Goal: Information Seeking & Learning: Learn about a topic

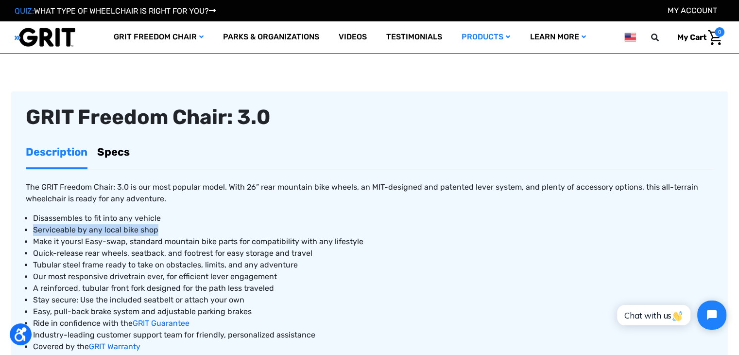
drag, startPoint x: 145, startPoint y: 230, endPoint x: 35, endPoint y: 233, distance: 109.9
click at [35, 233] on span "Serviceable by any local bike shop" at bounding box center [95, 229] width 125 height 9
copy span "Serviceable by any local bike shop"
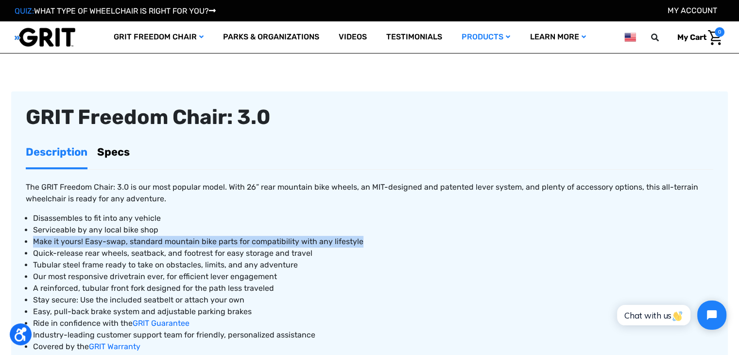
drag, startPoint x: 357, startPoint y: 241, endPoint x: 34, endPoint y: 245, distance: 322.2
click at [34, 245] on li "Make it yours! Easy-swap, standard mountain bike parts for compatibility with a…" at bounding box center [373, 242] width 680 height 12
copy span "Make it yours! Easy-swap, standard mountain bike parts for compatibility with a…"
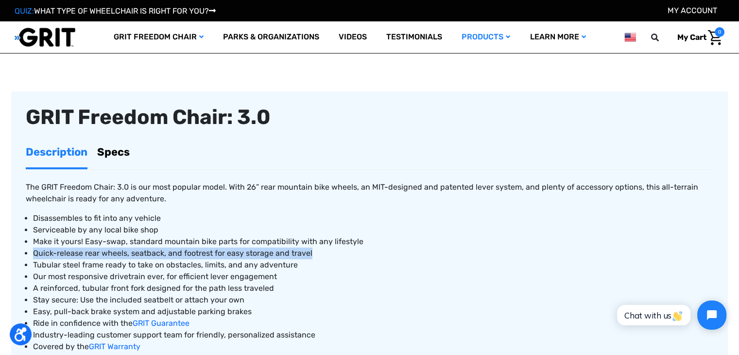
drag, startPoint x: 33, startPoint y: 250, endPoint x: 309, endPoint y: 251, distance: 275.5
click at [309, 251] on span "Quick-release rear wheels, seatback, and footrest for easy storage and travel" at bounding box center [172, 252] width 279 height 9
copy span "Quick-release rear wheels, seatback, and footrest for easy storage and travel"
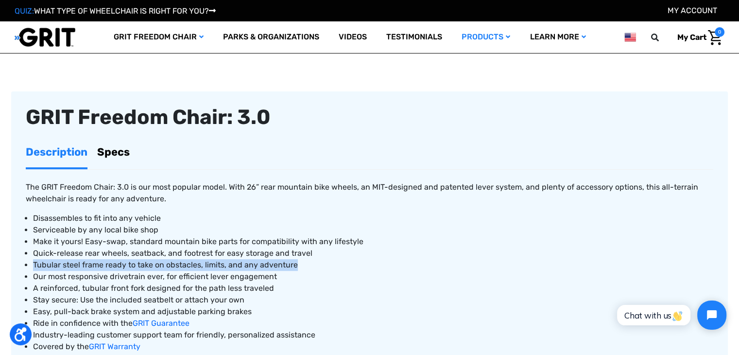
drag, startPoint x: 34, startPoint y: 267, endPoint x: 293, endPoint y: 263, distance: 259.0
click at [293, 263] on span "Tubular steel frame ready to take on obstacles, limits, and any adventure" at bounding box center [165, 264] width 265 height 9
copy span "Tubular steel frame ready to take on obstacles, limits, and any adventure"
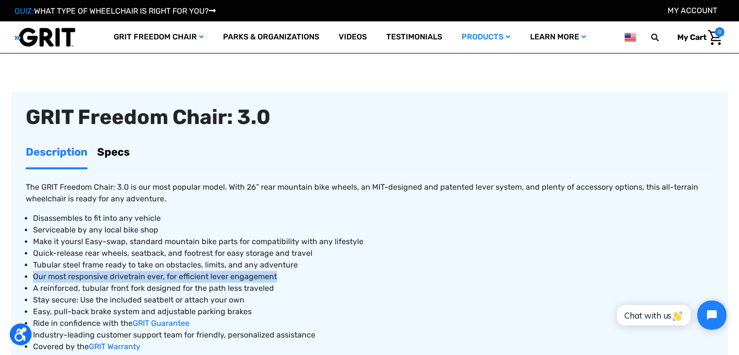
drag, startPoint x: 34, startPoint y: 277, endPoint x: 276, endPoint y: 276, distance: 242.5
click at [276, 276] on li "Our most responsive drivetrain ever, for efficient lever engagement" at bounding box center [373, 277] width 680 height 12
copy span "Our most responsive drivetrain ever, for efficient lever engagement"
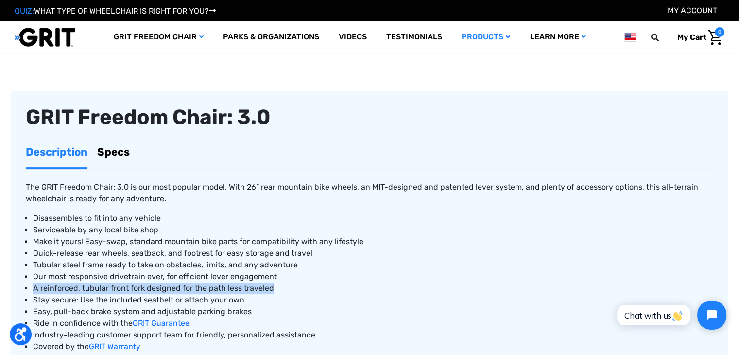
drag, startPoint x: 277, startPoint y: 288, endPoint x: 33, endPoint y: 286, distance: 243.9
click at [33, 286] on li "A reinforced, tubular front fork designed for the path less traveled" at bounding box center [373, 288] width 680 height 12
copy span "A reinforced, tubular front fork designed for the path less traveled"
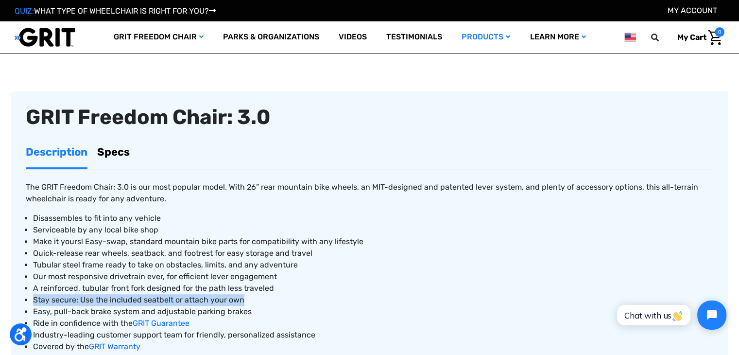
drag, startPoint x: 243, startPoint y: 297, endPoint x: 33, endPoint y: 297, distance: 209.9
click at [33, 297] on li "Stay secure: Use the included seatbelt or attach your own" at bounding box center [373, 300] width 680 height 12
copy span "Stay secure: Use the included seatbelt or attach your own"
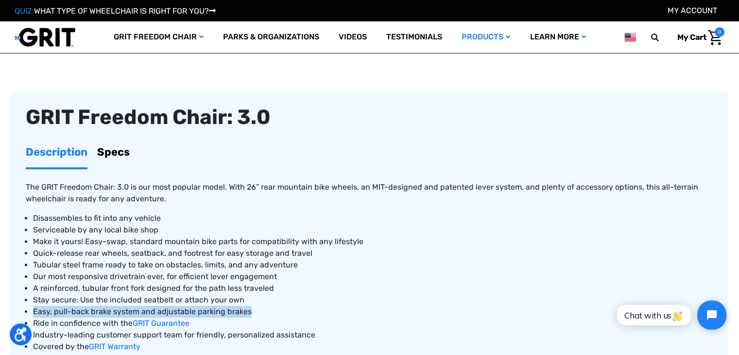
drag, startPoint x: 251, startPoint y: 312, endPoint x: 33, endPoint y: 313, distance: 217.7
click at [33, 312] on li "Easy, pull-back brake system and adjustable parking brakes" at bounding box center [373, 312] width 680 height 12
copy span "Easy, pull-back brake system and adjustable parking brakes"
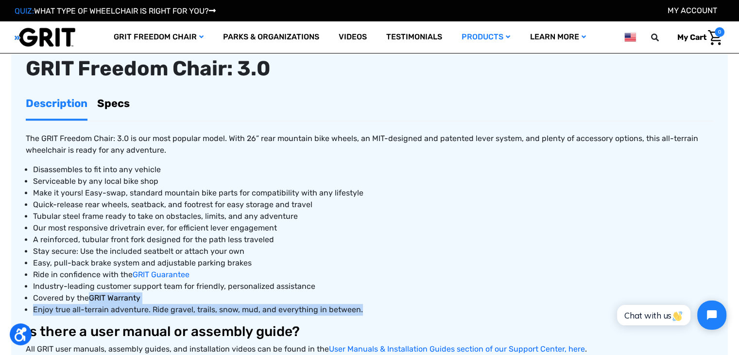
drag, startPoint x: 359, startPoint y: 311, endPoint x: 91, endPoint y: 296, distance: 268.2
click at [91, 296] on ul "Disassembles to fit into any vehicle Serviceable by any local bike shop Make it…" at bounding box center [370, 240] width 688 height 152
click at [68, 312] on span "Enjoy true all-terrain adventure. Ride gravel, trails, snow, mud, and everythin…" at bounding box center [198, 309] width 330 height 9
drag, startPoint x: 356, startPoint y: 310, endPoint x: 35, endPoint y: 308, distance: 321.2
click at [35, 308] on li "Enjoy true all-terrain adventure. Ride gravel, trails, snow, mud, and everythin…" at bounding box center [373, 310] width 680 height 12
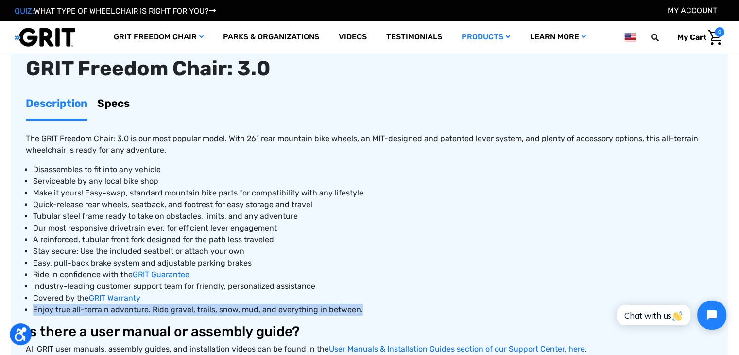
copy span "Enjoy true all-terrain adventure. Ride gravel, trails, snow, mud, and everythin…"
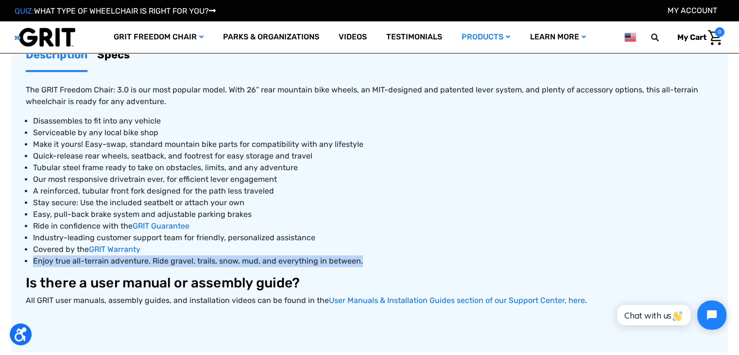
scroll to position [279, 0]
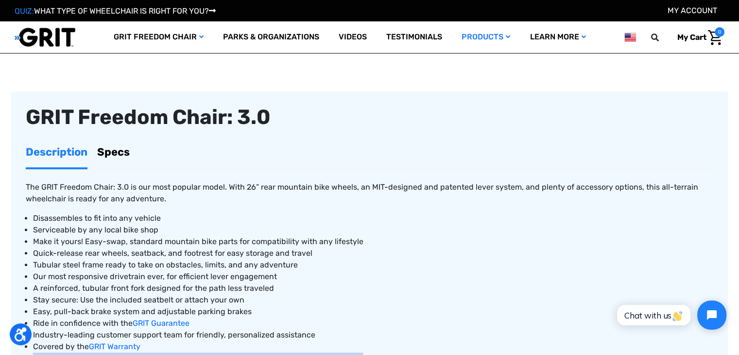
click at [126, 155] on link "Specs" at bounding box center [113, 152] width 33 height 31
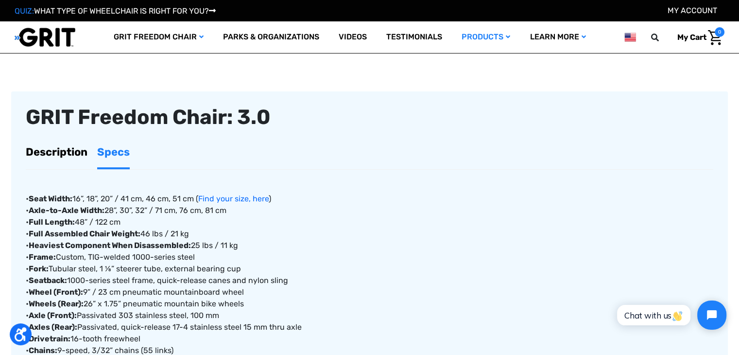
click at [52, 158] on link "Description" at bounding box center [57, 152] width 62 height 31
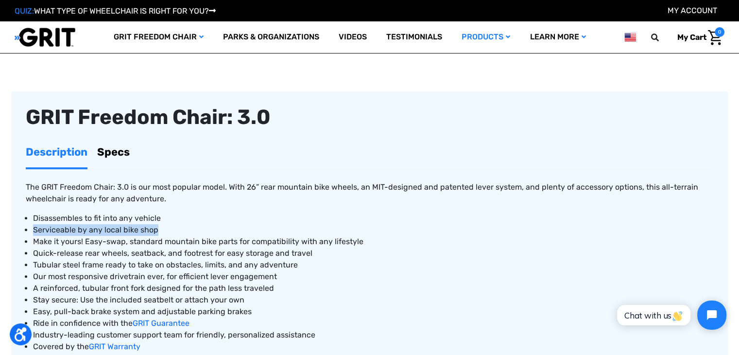
drag, startPoint x: 157, startPoint y: 230, endPoint x: 34, endPoint y: 232, distance: 123.9
click at [34, 232] on li "Serviceable by any local bike shop" at bounding box center [373, 230] width 680 height 12
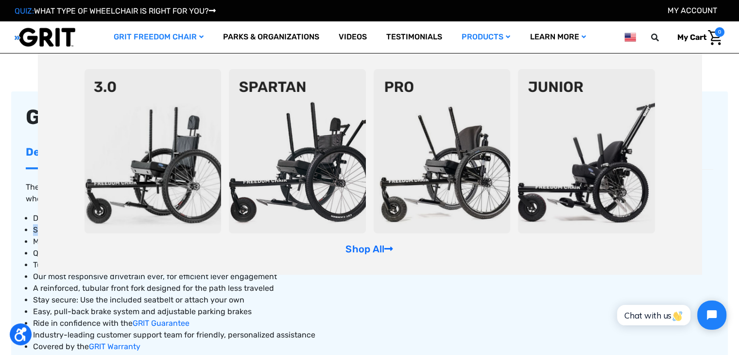
copy span "Serviceable by any local bike shop"
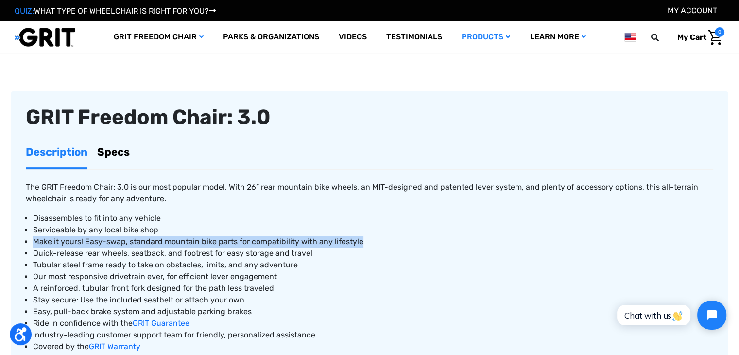
drag, startPoint x: 362, startPoint y: 241, endPoint x: 32, endPoint y: 246, distance: 330.0
click at [32, 246] on ul "Disassembles to fit into any vehicle Serviceable by any local bike shop Make it…" at bounding box center [370, 288] width 688 height 152
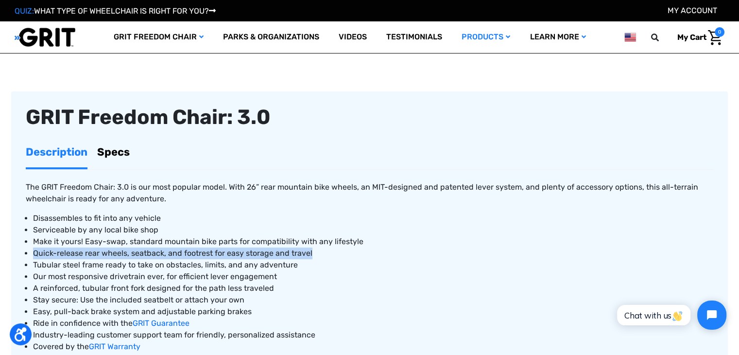
drag, startPoint x: 312, startPoint y: 251, endPoint x: 34, endPoint y: 251, distance: 278.4
click at [34, 251] on li "Quick-release rear wheels, seatback, and footrest for easy storage and travel" at bounding box center [373, 253] width 680 height 12
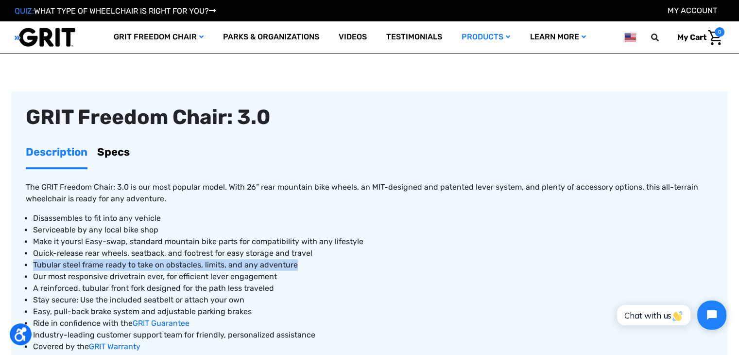
drag, startPoint x: 61, startPoint y: 262, endPoint x: 293, endPoint y: 267, distance: 232.8
click at [293, 267] on span "Tubular steel frame ready to take on obstacles, limits, and any adventure" at bounding box center [165, 264] width 265 height 9
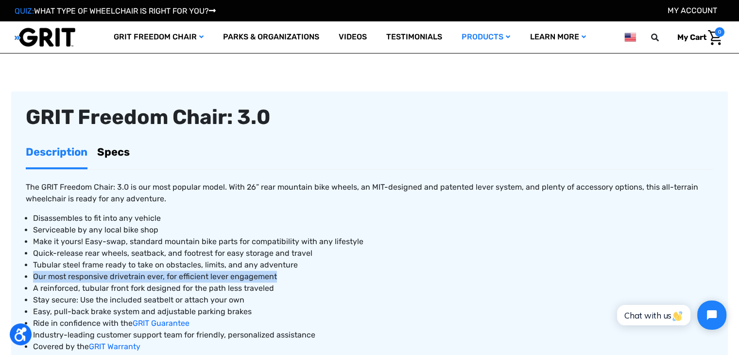
drag, startPoint x: 276, startPoint y: 276, endPoint x: 34, endPoint y: 276, distance: 242.0
click at [31, 275] on ul "Disassembles to fit into any vehicle Serviceable by any local bike shop Make it…" at bounding box center [370, 288] width 688 height 152
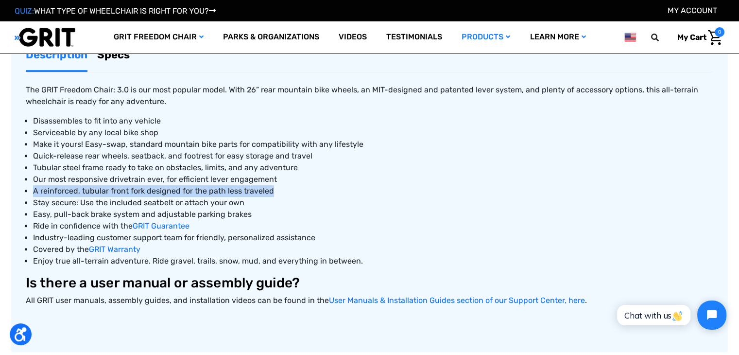
drag, startPoint x: 253, startPoint y: 190, endPoint x: 35, endPoint y: 191, distance: 217.7
click at [35, 191] on li "A reinforced, tubular front fork designed for the path less traveled" at bounding box center [373, 191] width 680 height 12
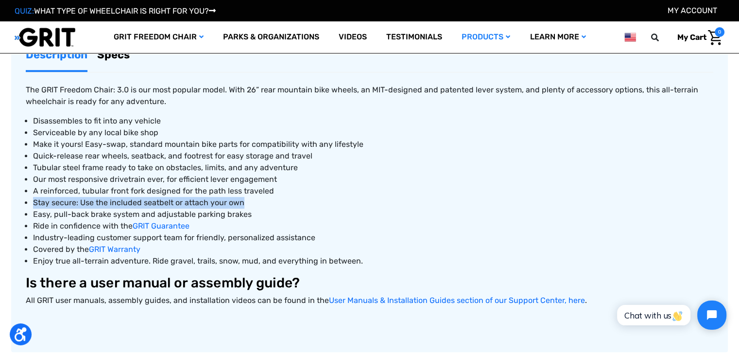
drag, startPoint x: 226, startPoint y: 203, endPoint x: 33, endPoint y: 200, distance: 193.4
click at [33, 200] on span "Stay secure: Use the included seatbelt or attach your own" at bounding box center [138, 202] width 211 height 9
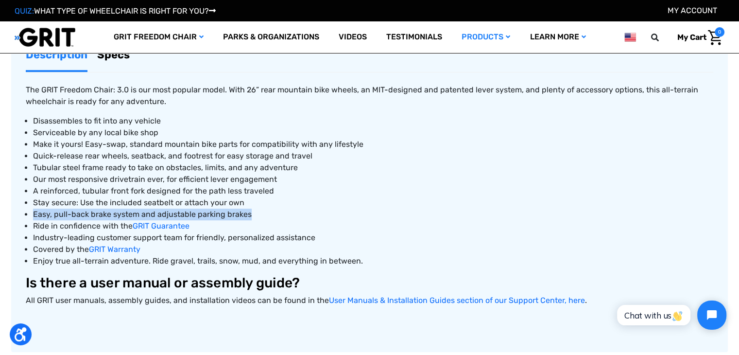
drag, startPoint x: 244, startPoint y: 214, endPoint x: 35, endPoint y: 209, distance: 209.0
click at [35, 209] on li "Easy, pull-back brake system and adjustable parking brakes" at bounding box center [373, 214] width 680 height 12
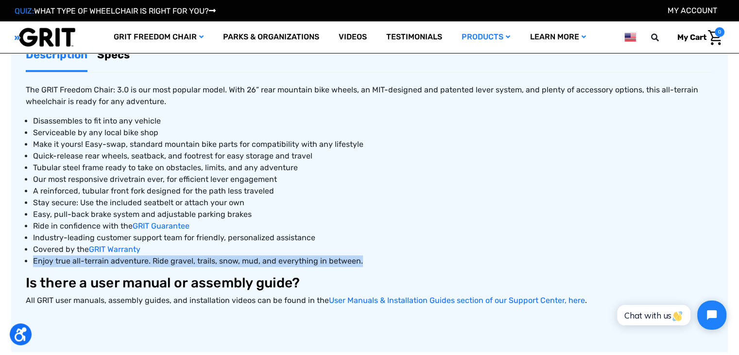
drag, startPoint x: 360, startPoint y: 260, endPoint x: 33, endPoint y: 259, distance: 327.0
click at [33, 259] on li "Enjoy true all-terrain adventure. Ride gravel, trails, snow, mud, and everythin…" at bounding box center [373, 261] width 680 height 12
